Goal: Task Accomplishment & Management: Complete application form

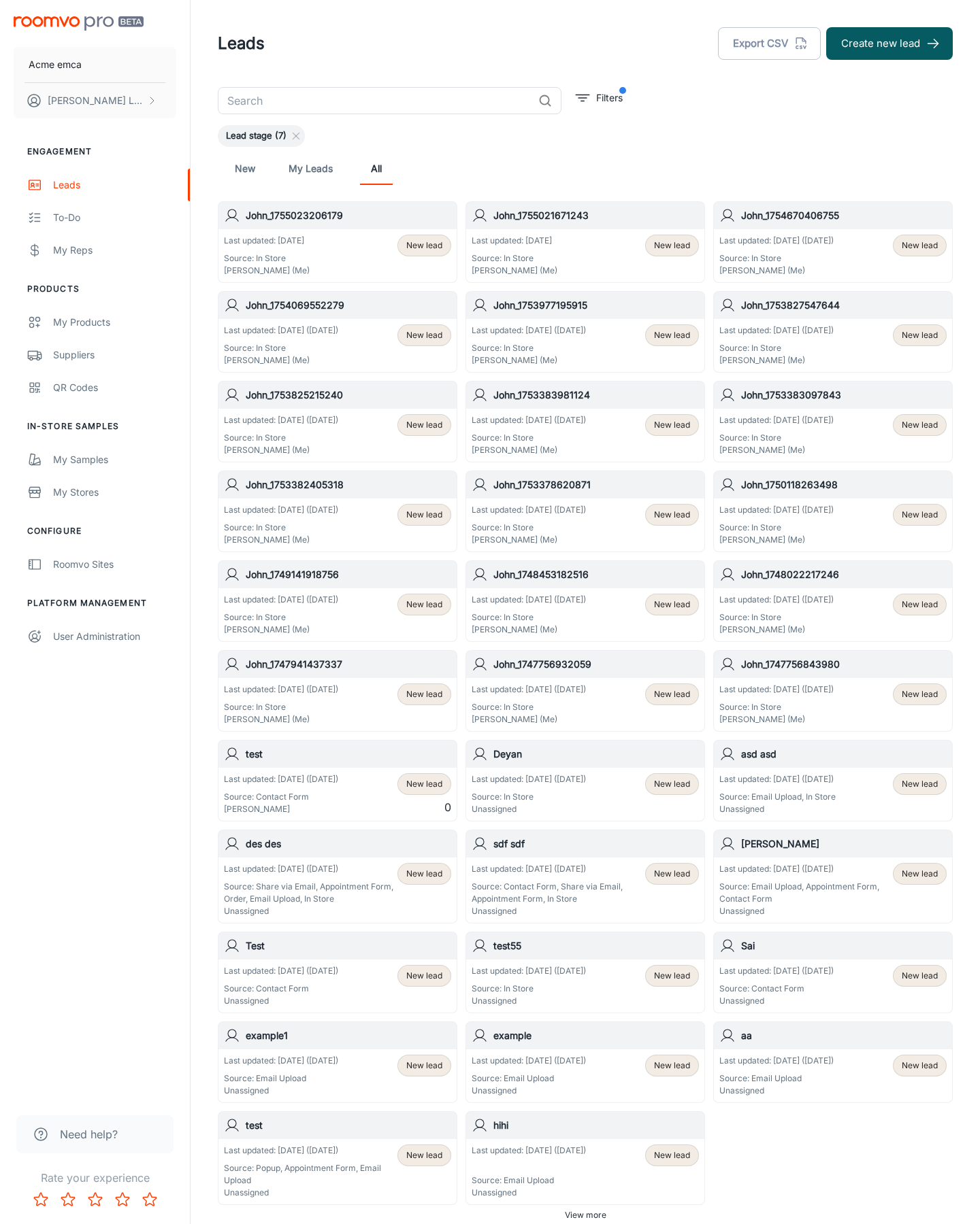
click at [889, 44] on button "Create new lead" at bounding box center [889, 44] width 126 height 33
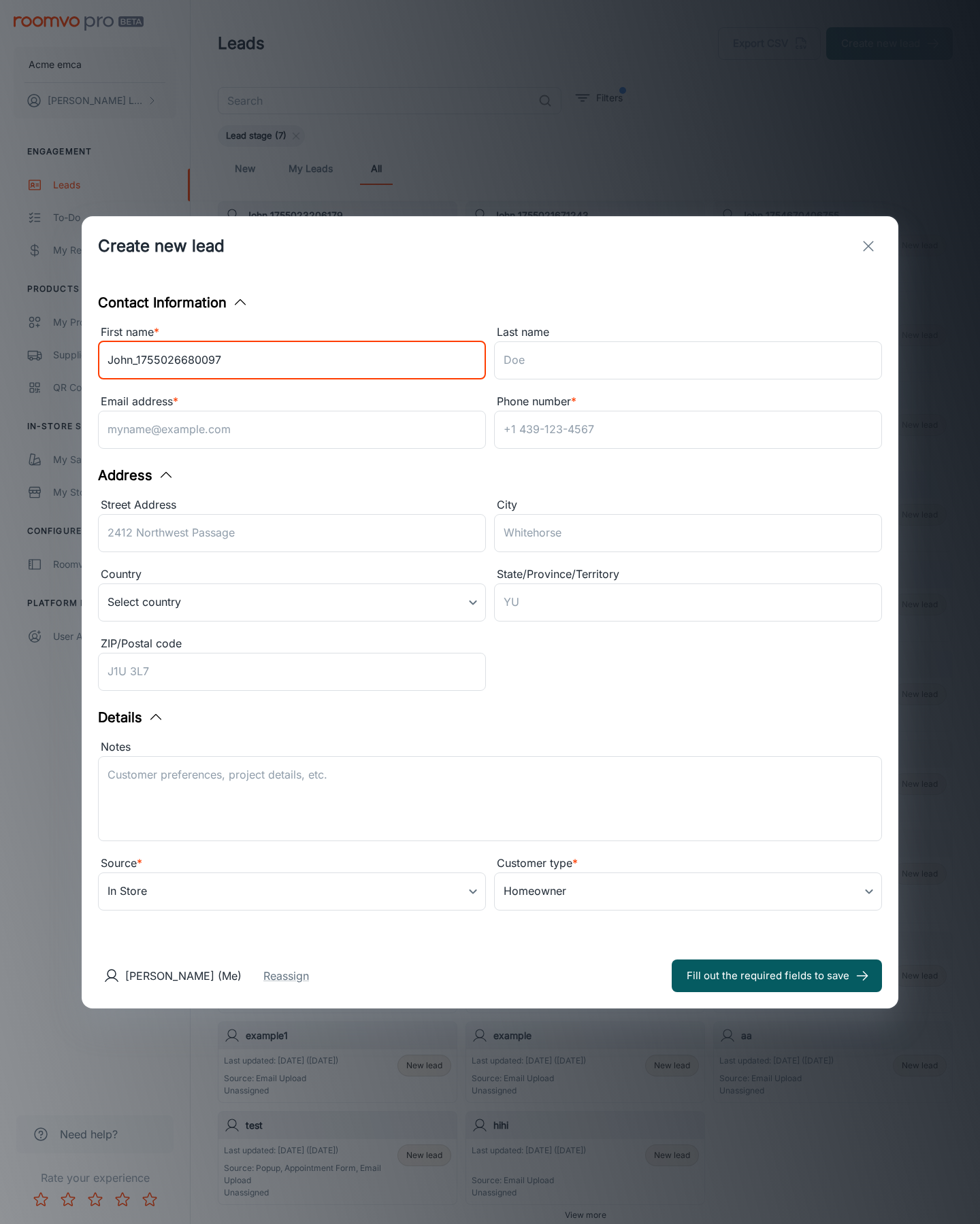
type input "John_1755026680097"
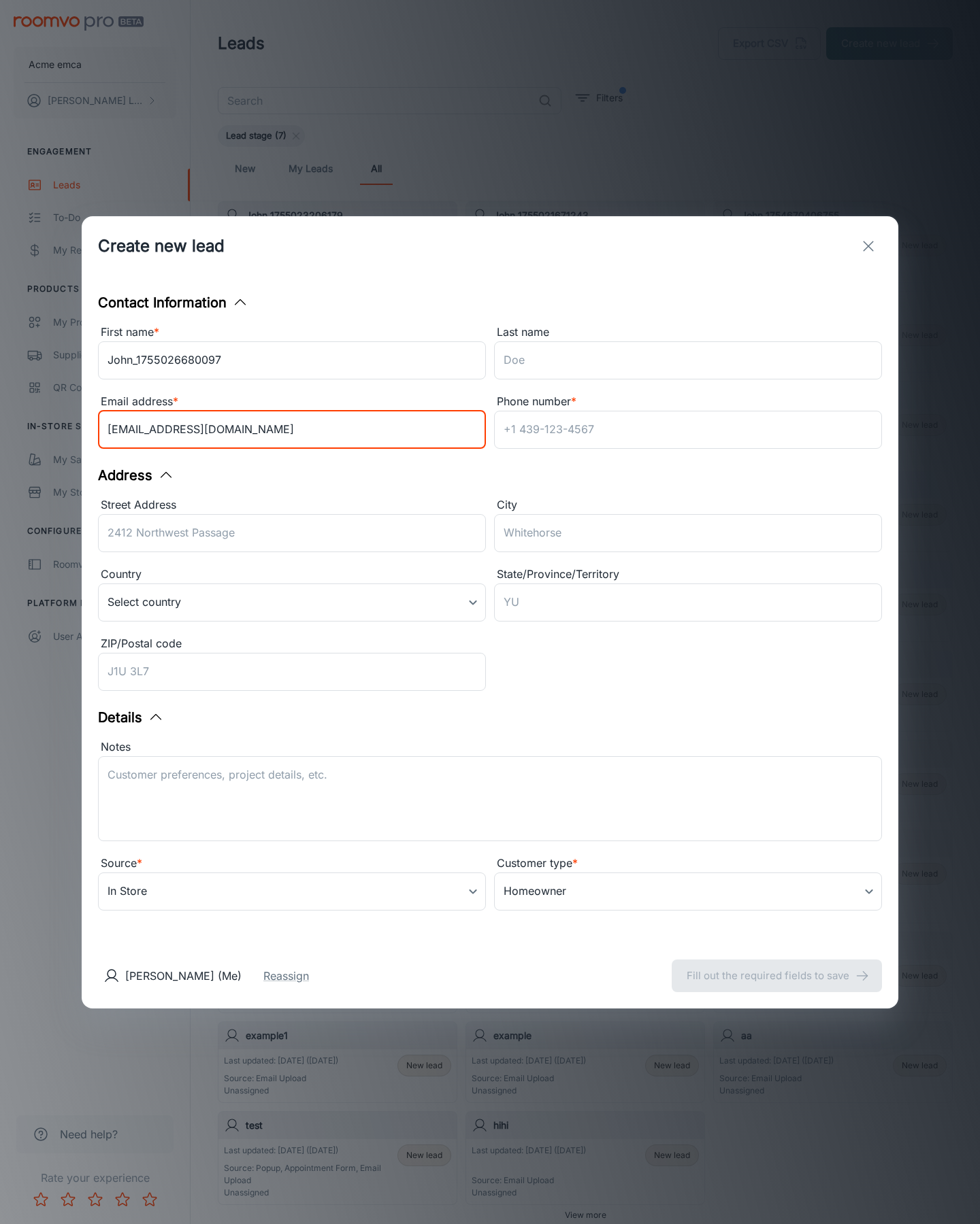
type input "[EMAIL_ADDRESS][DOMAIN_NAME]"
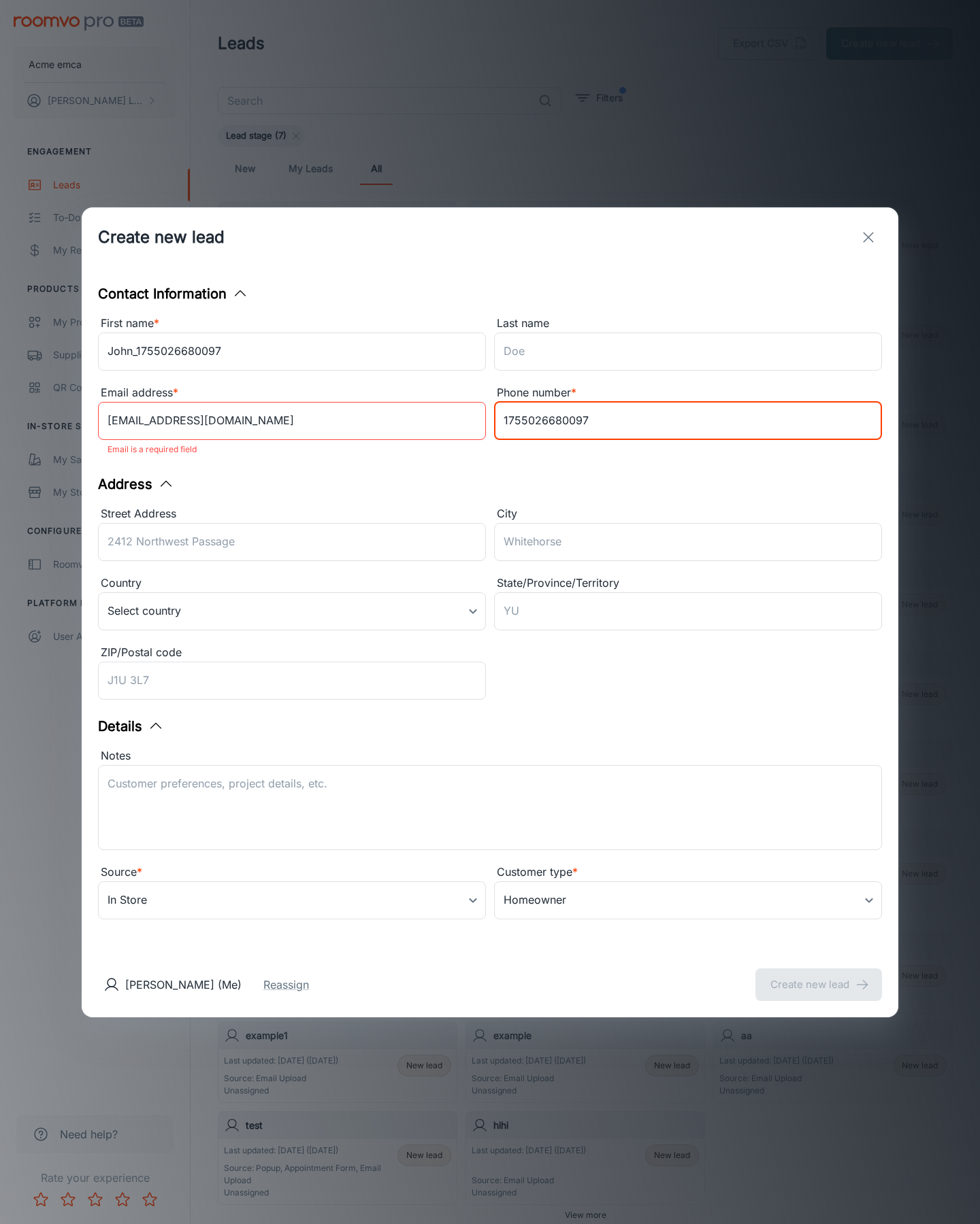
type input "1755026680097"
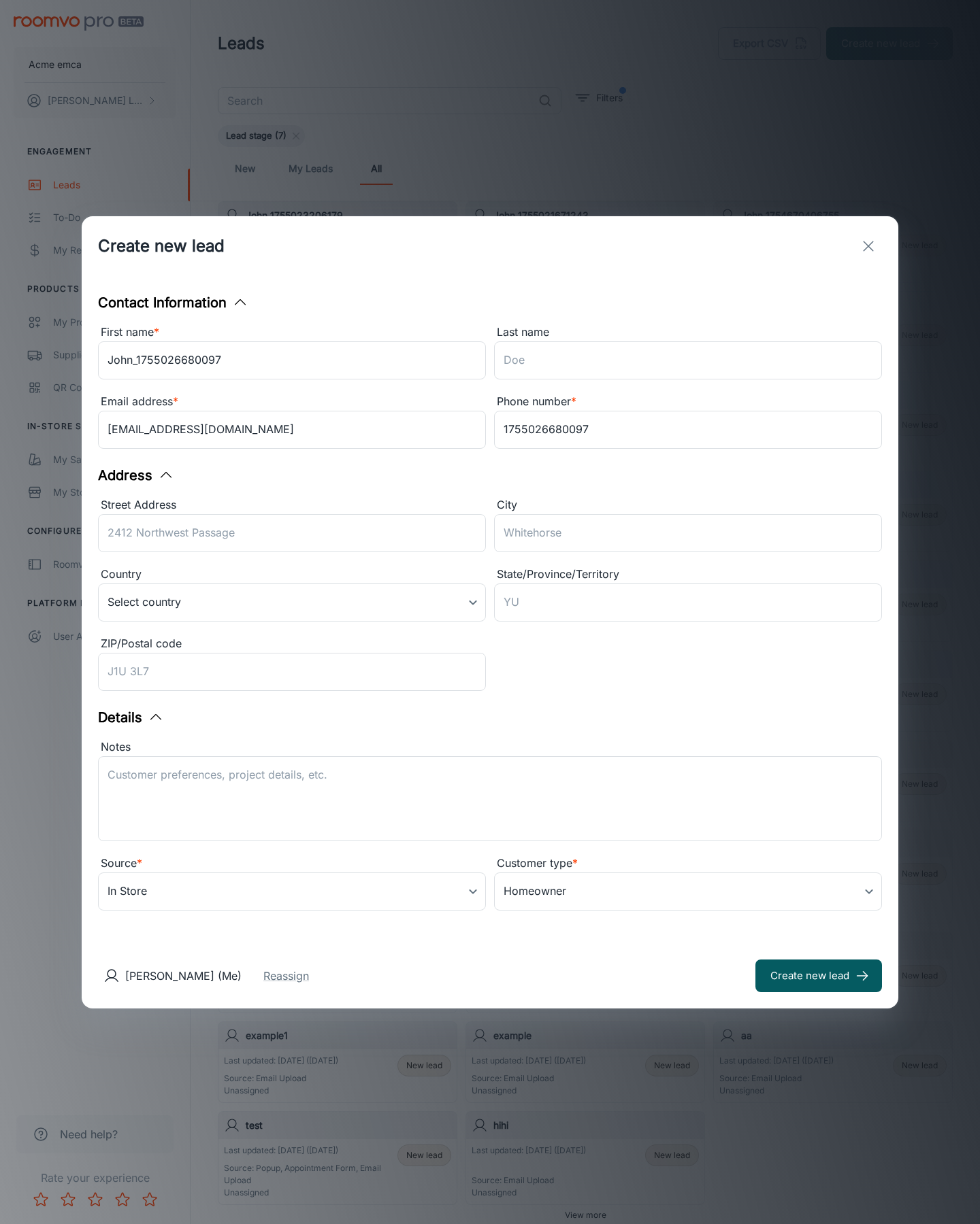
click at [818, 976] on button "Create new lead" at bounding box center [818, 976] width 126 height 33
